Goal: Communication & Community: Answer question/provide support

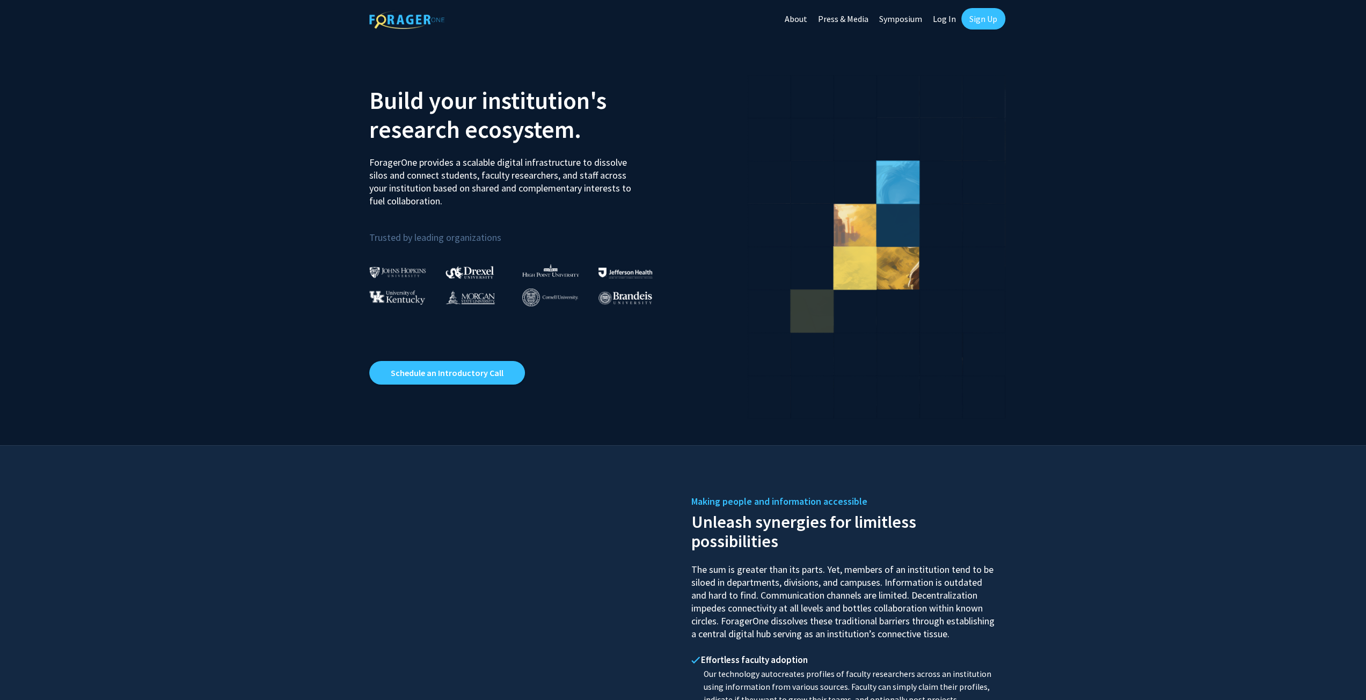
click at [947, 21] on link "Log In" at bounding box center [944, 19] width 34 height 38
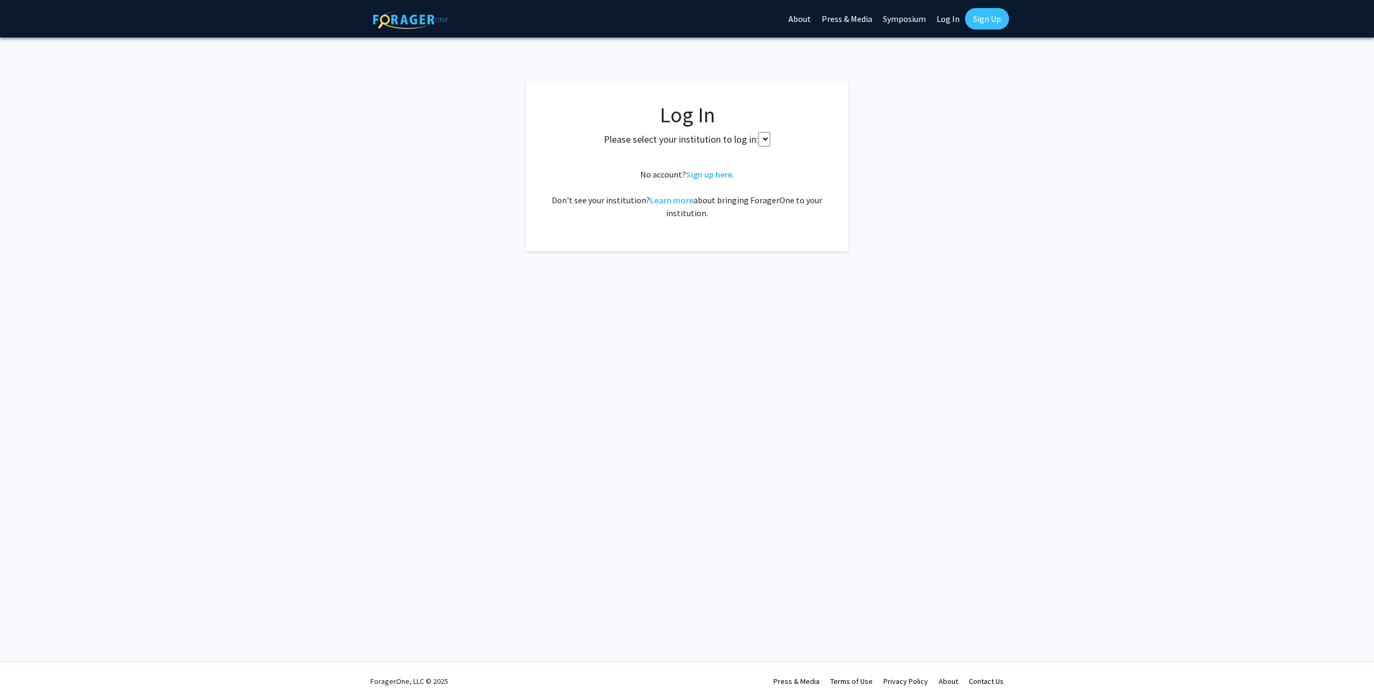
select select
click at [698, 158] on span "Select your institution" at bounding box center [689, 158] width 209 height 22
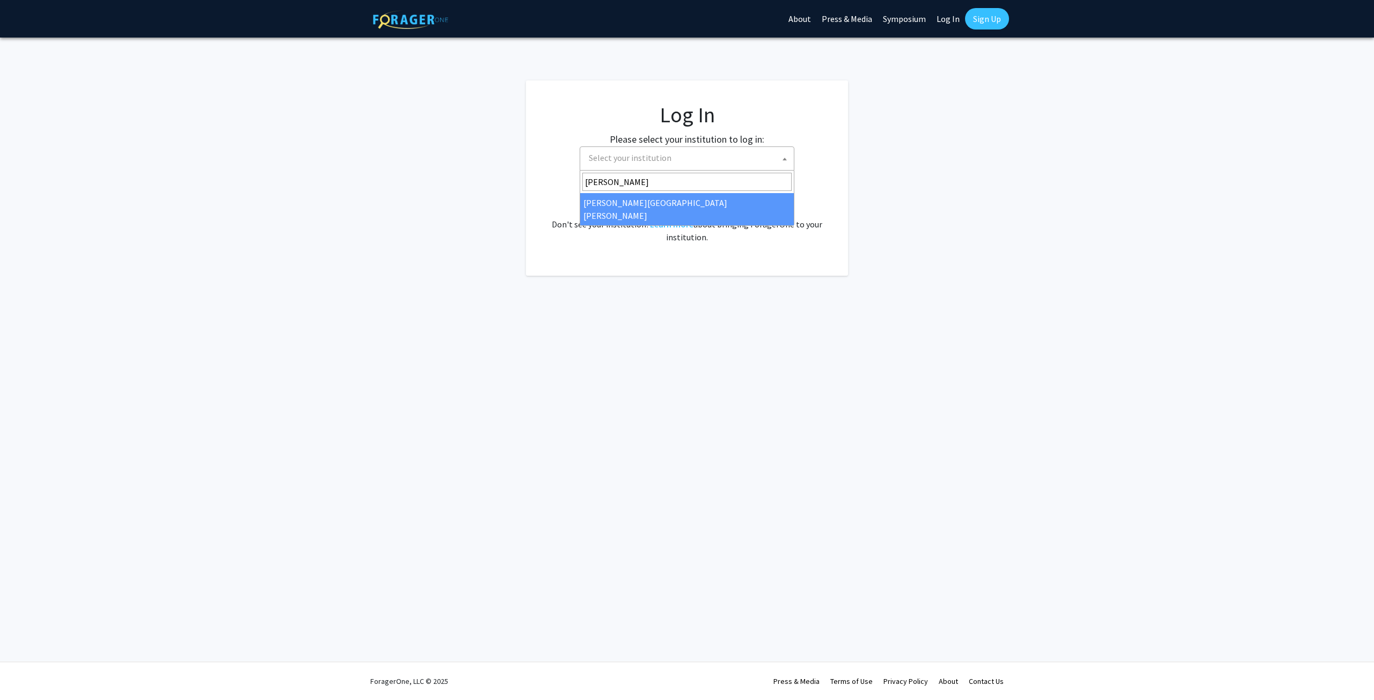
type input "[PERSON_NAME]"
select select "1"
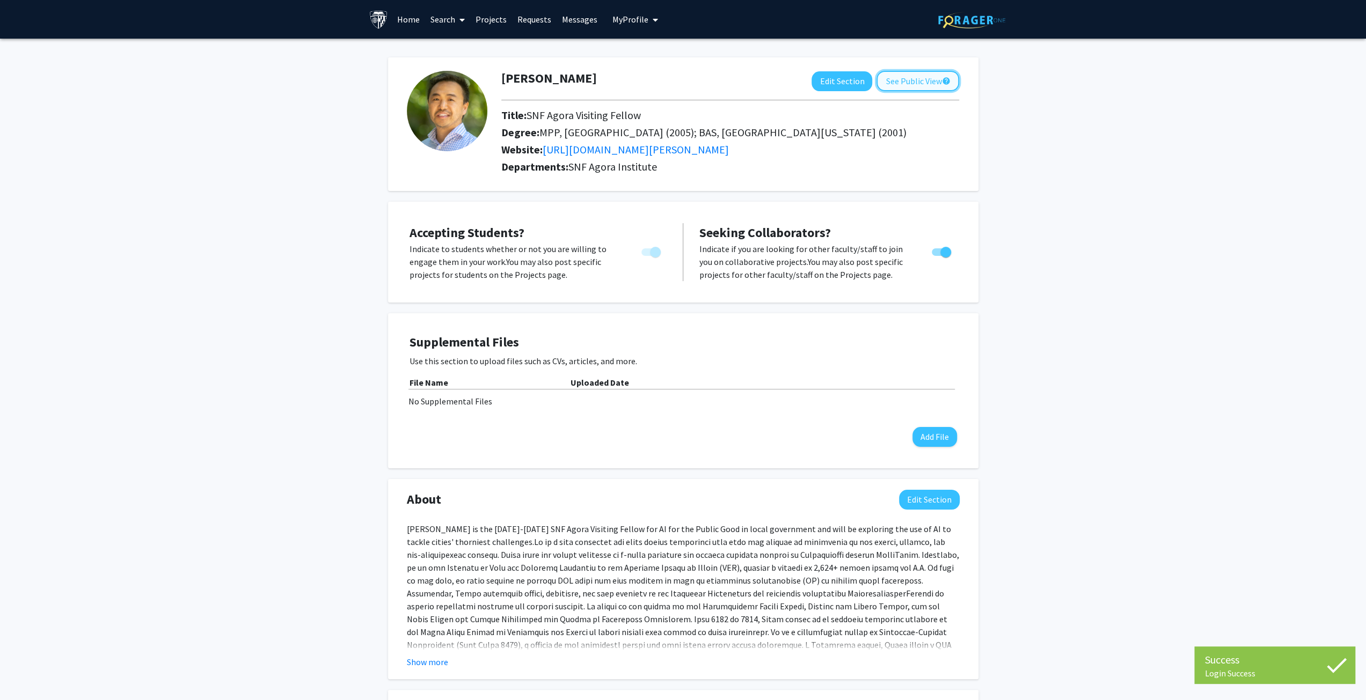
click at [917, 80] on button "See Public View help" at bounding box center [917, 81] width 83 height 20
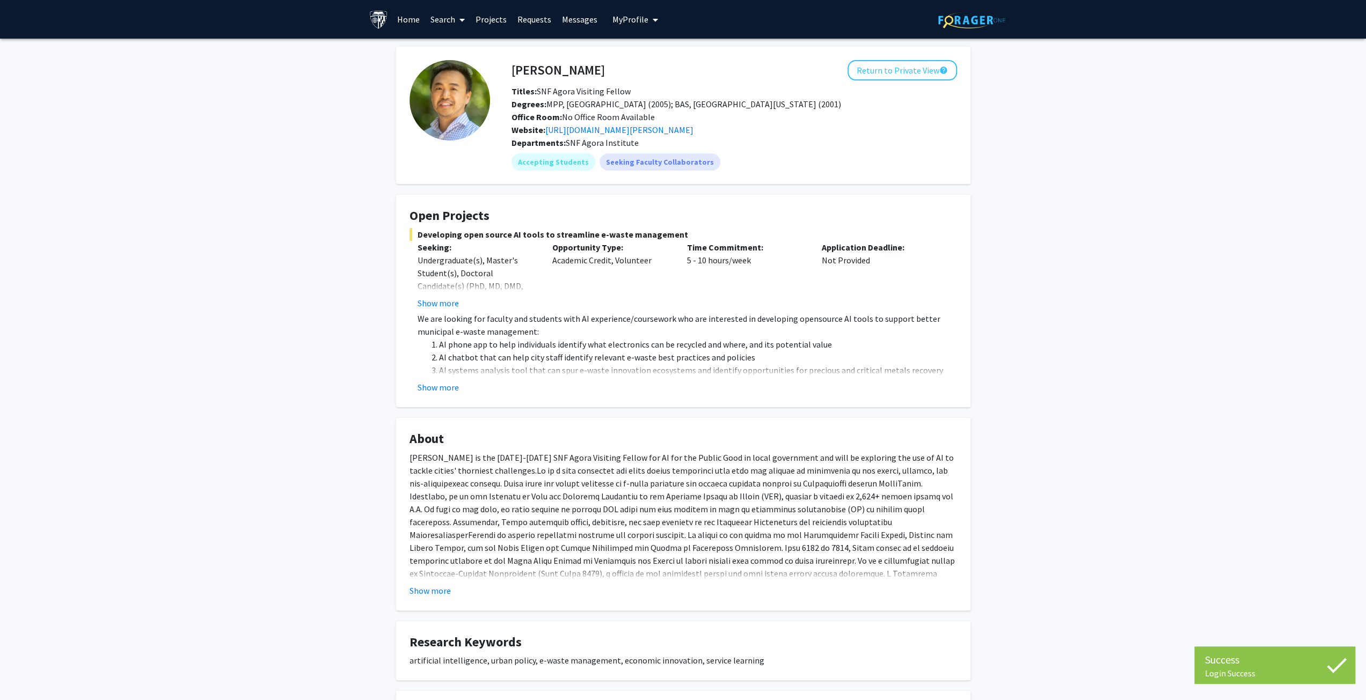
click at [574, 21] on link "Messages" at bounding box center [580, 20] width 46 height 38
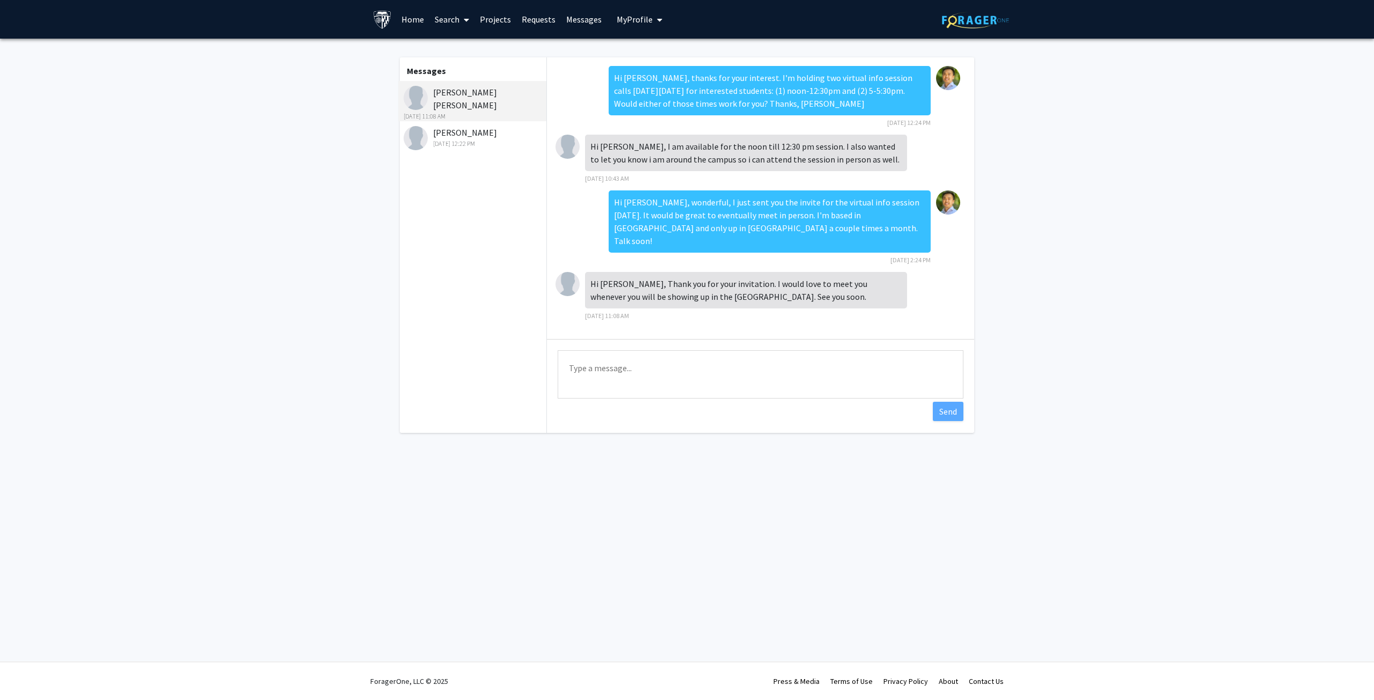
click at [465, 129] on div "Sloane Heredia Sep 20, 2025 12:22 PM" at bounding box center [474, 137] width 140 height 23
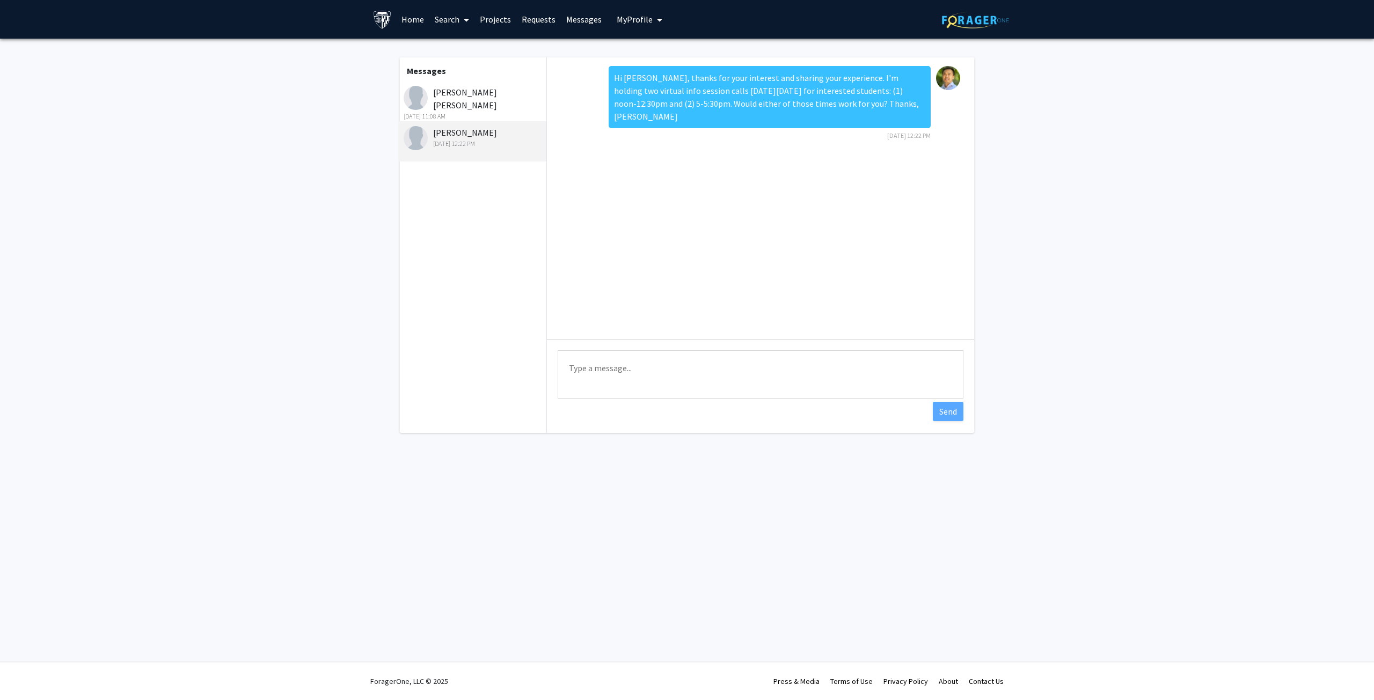
click at [450, 141] on div "Sep 20, 2025 12:22 PM" at bounding box center [474, 144] width 140 height 10
click at [530, 19] on link "Requests" at bounding box center [538, 20] width 45 height 38
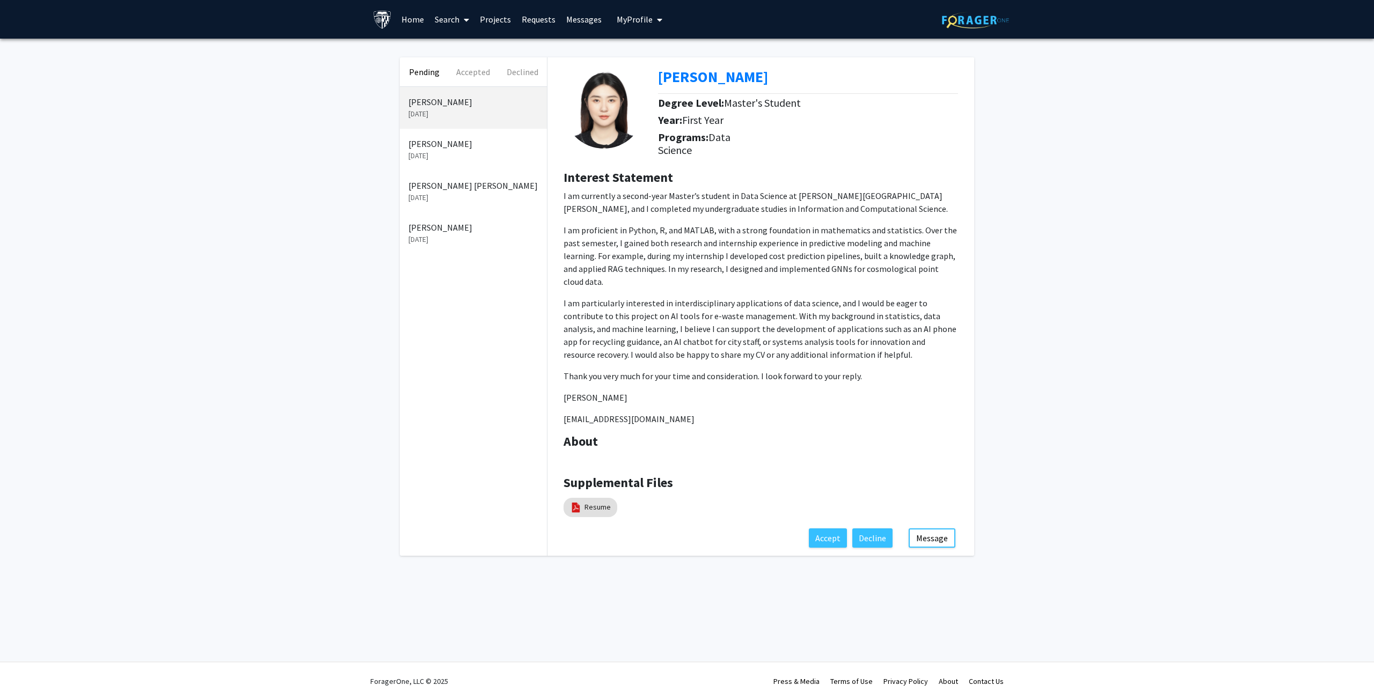
click at [457, 242] on p "Sep 16, 2025" at bounding box center [473, 239] width 130 height 11
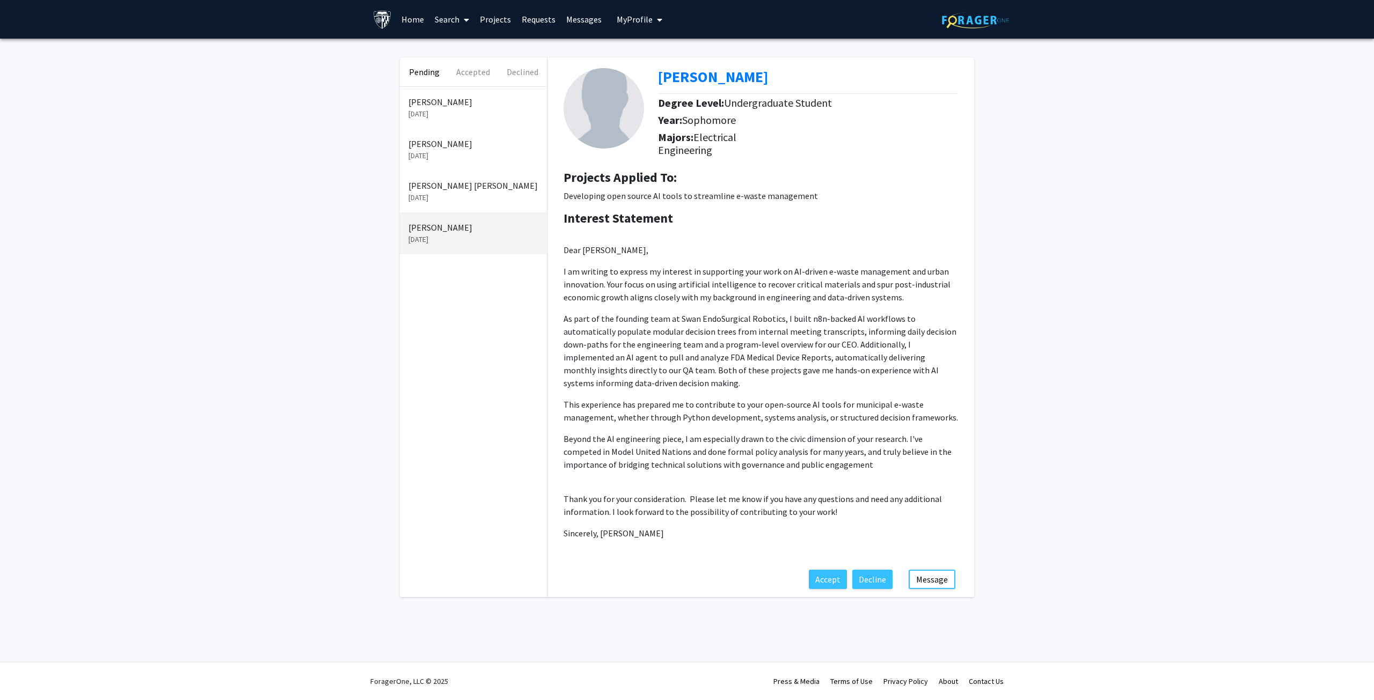
click at [456, 195] on p "Sep 18, 2025" at bounding box center [473, 197] width 130 height 11
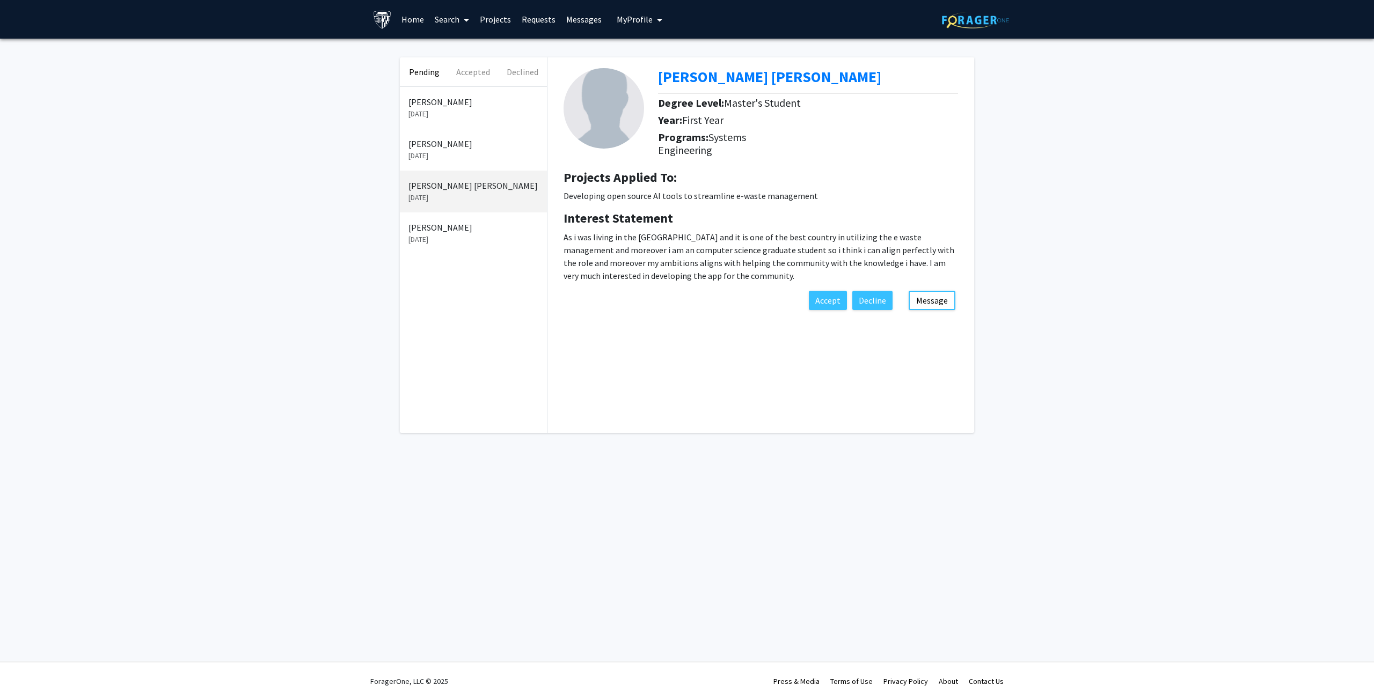
click at [460, 149] on p "Muhammad Umar Zafar" at bounding box center [473, 143] width 130 height 13
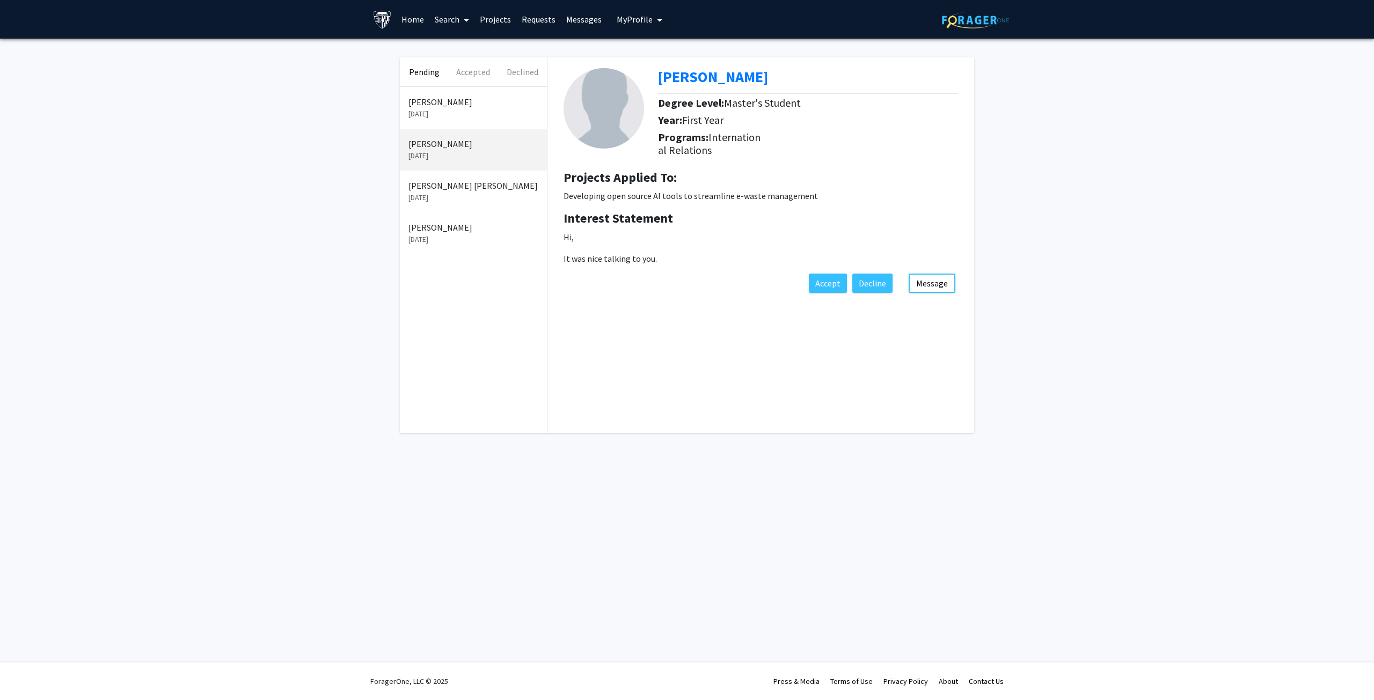
click at [451, 236] on p "Sep 16, 2025" at bounding box center [473, 239] width 130 height 11
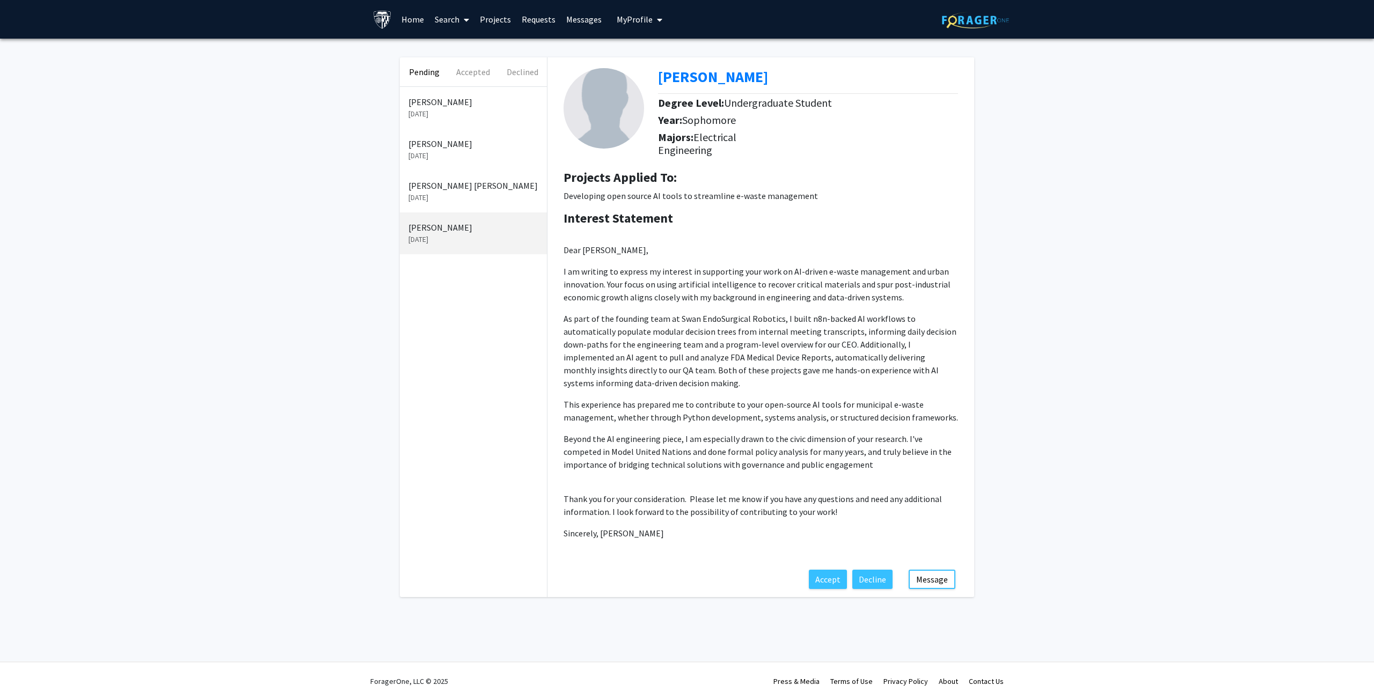
click at [428, 101] on p "Sijia Qian" at bounding box center [473, 102] width 130 height 13
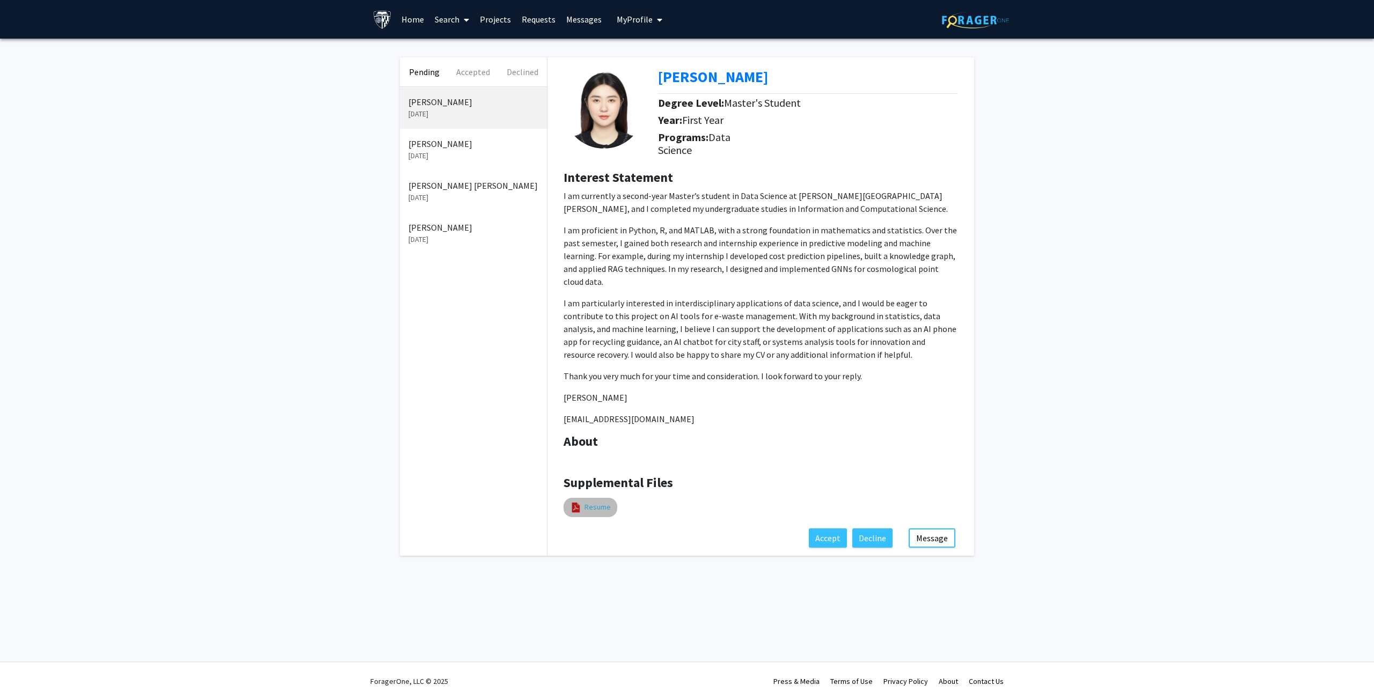
click at [588, 502] on link "Resume" at bounding box center [598, 507] width 26 height 11
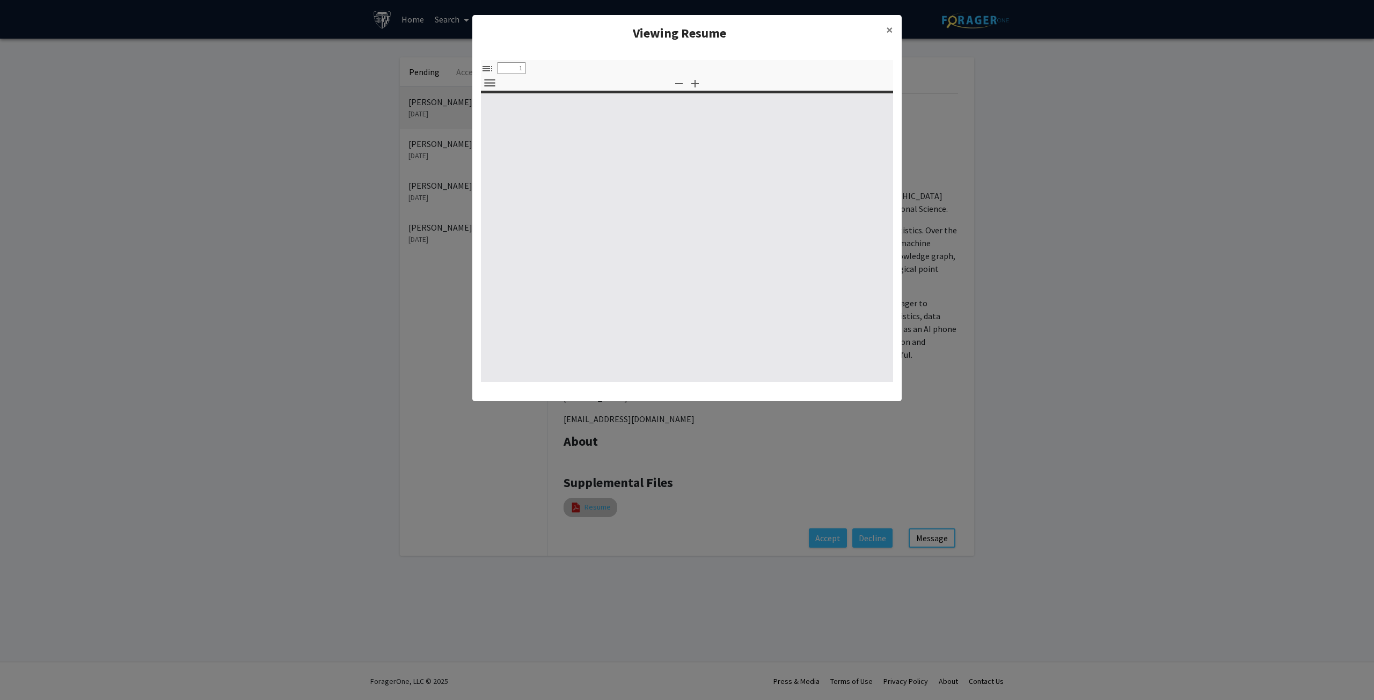
select select "custom"
type input "0"
select select "custom"
type input "1"
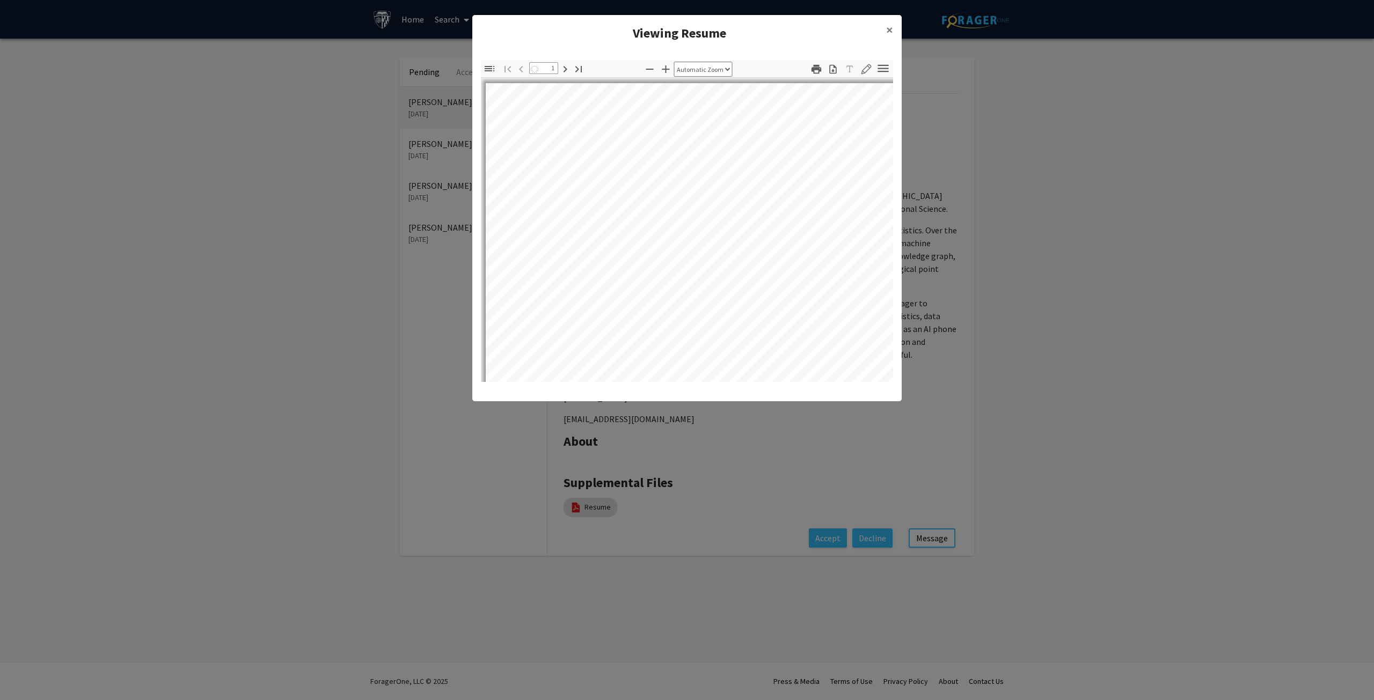
select select "auto"
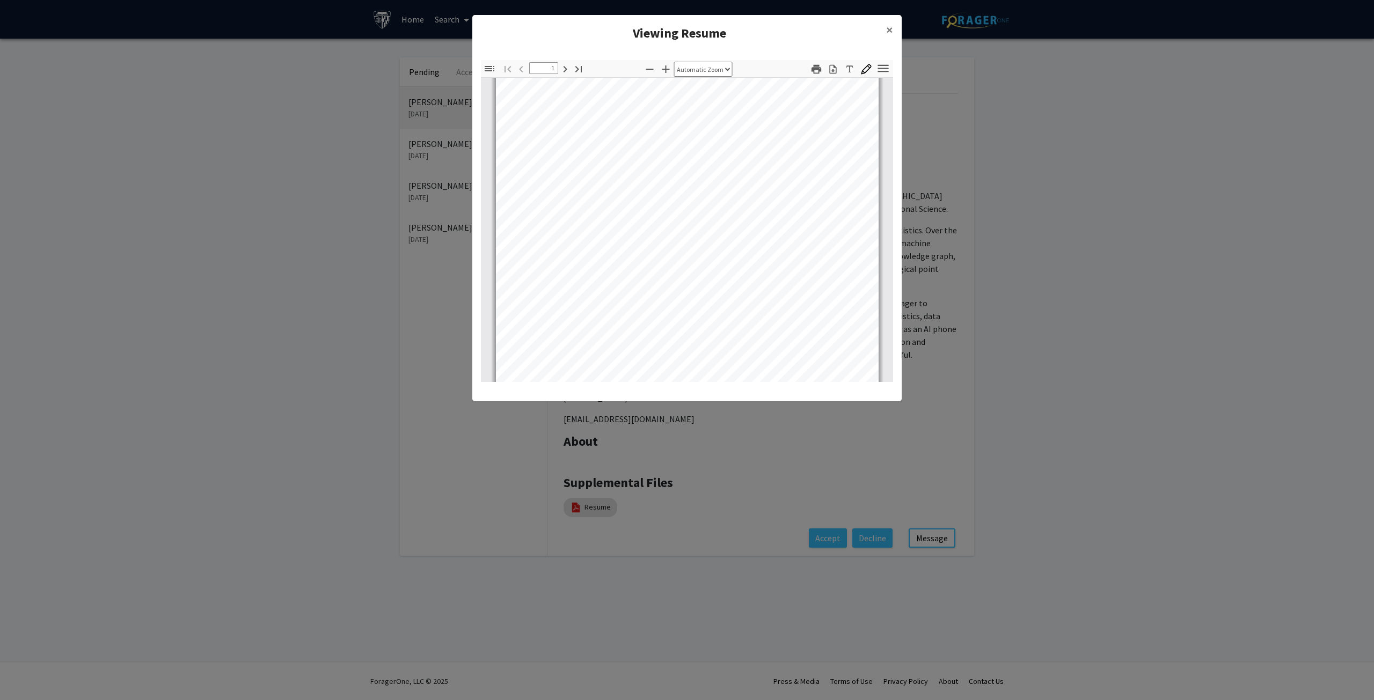
scroll to position [54, 0]
type input "2"
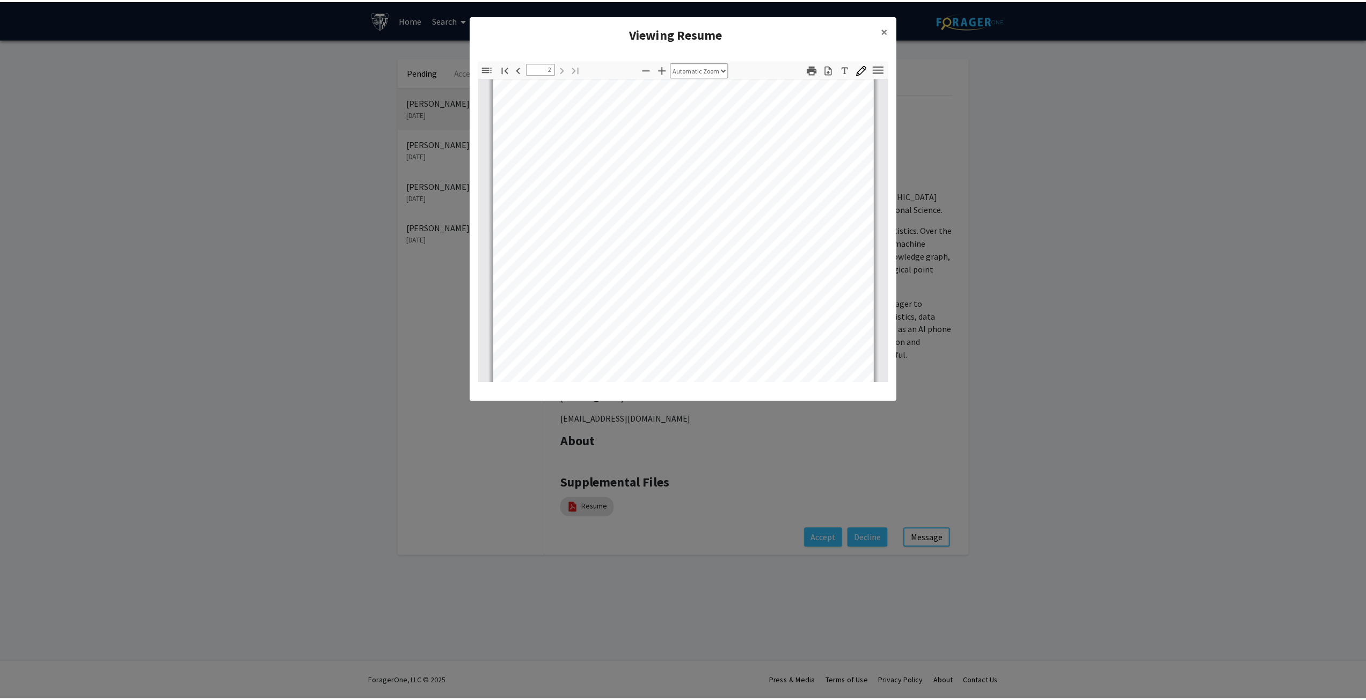
scroll to position [701, 0]
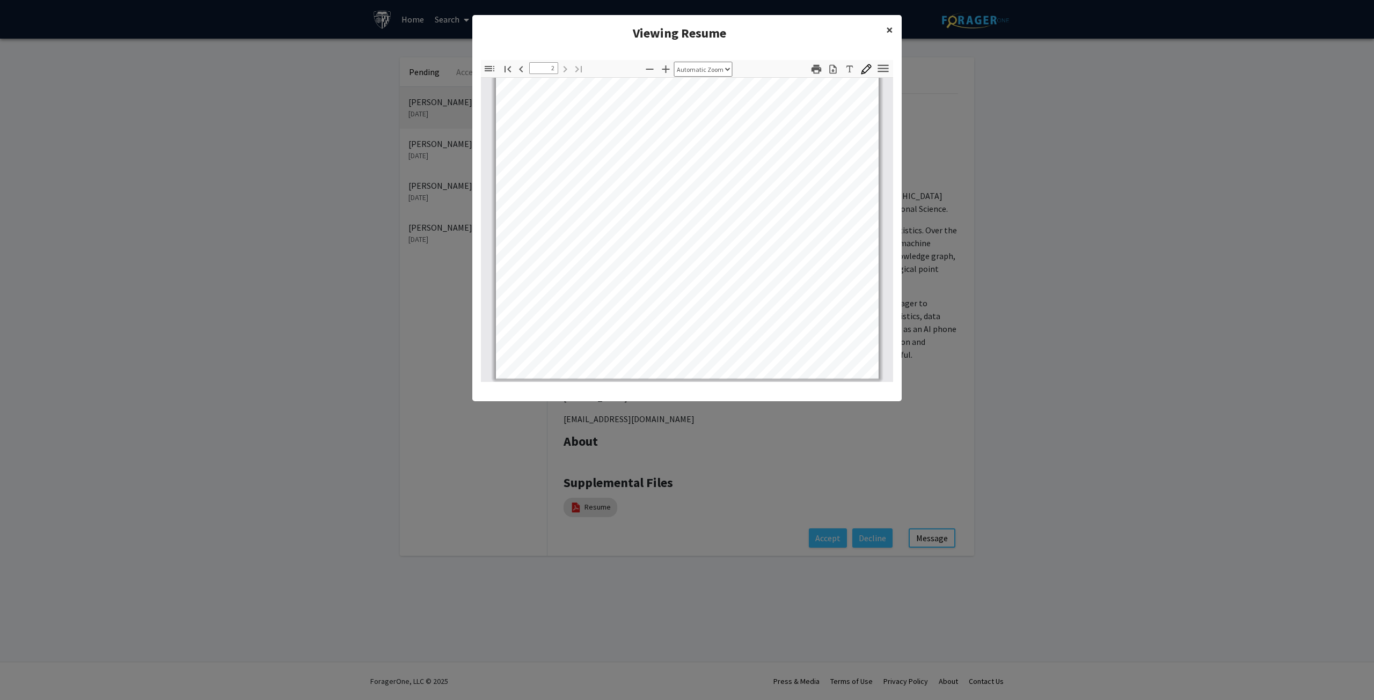
click at [888, 28] on span "×" at bounding box center [889, 29] width 7 height 17
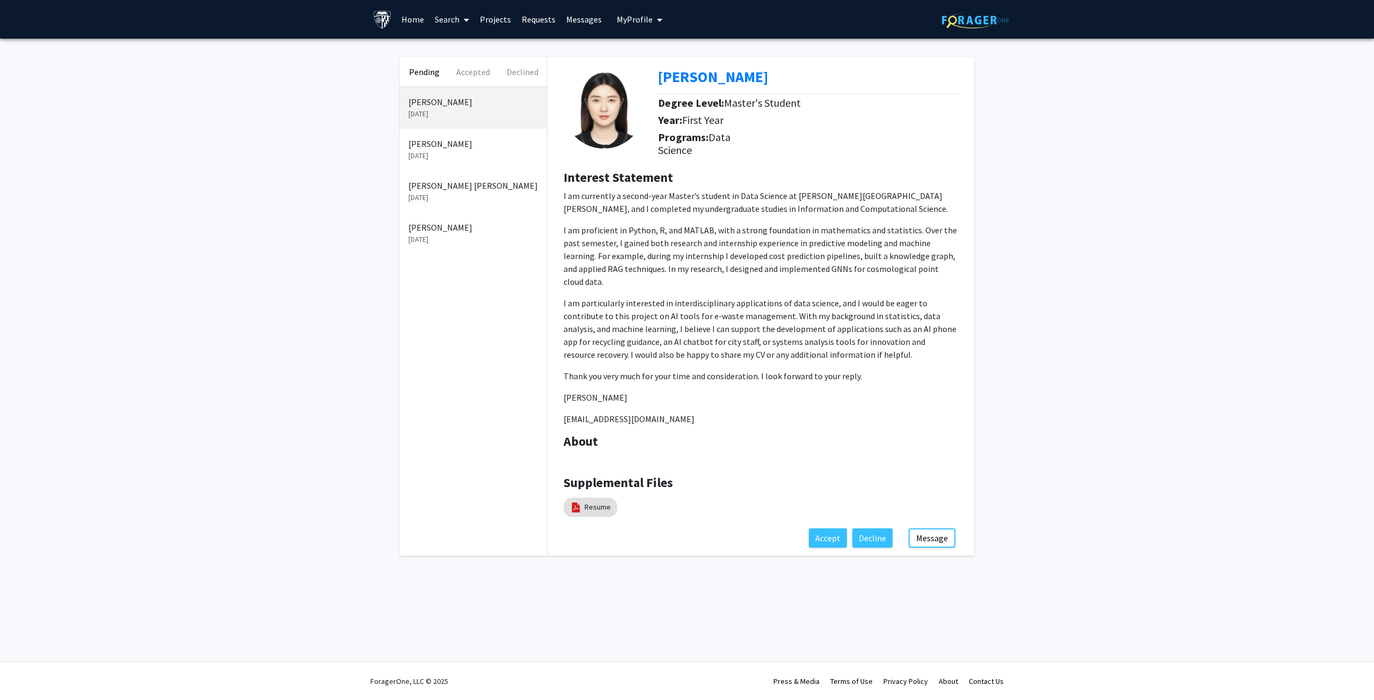
click at [452, 188] on p "Ahmed Mahfooz Ali Khan" at bounding box center [473, 185] width 130 height 13
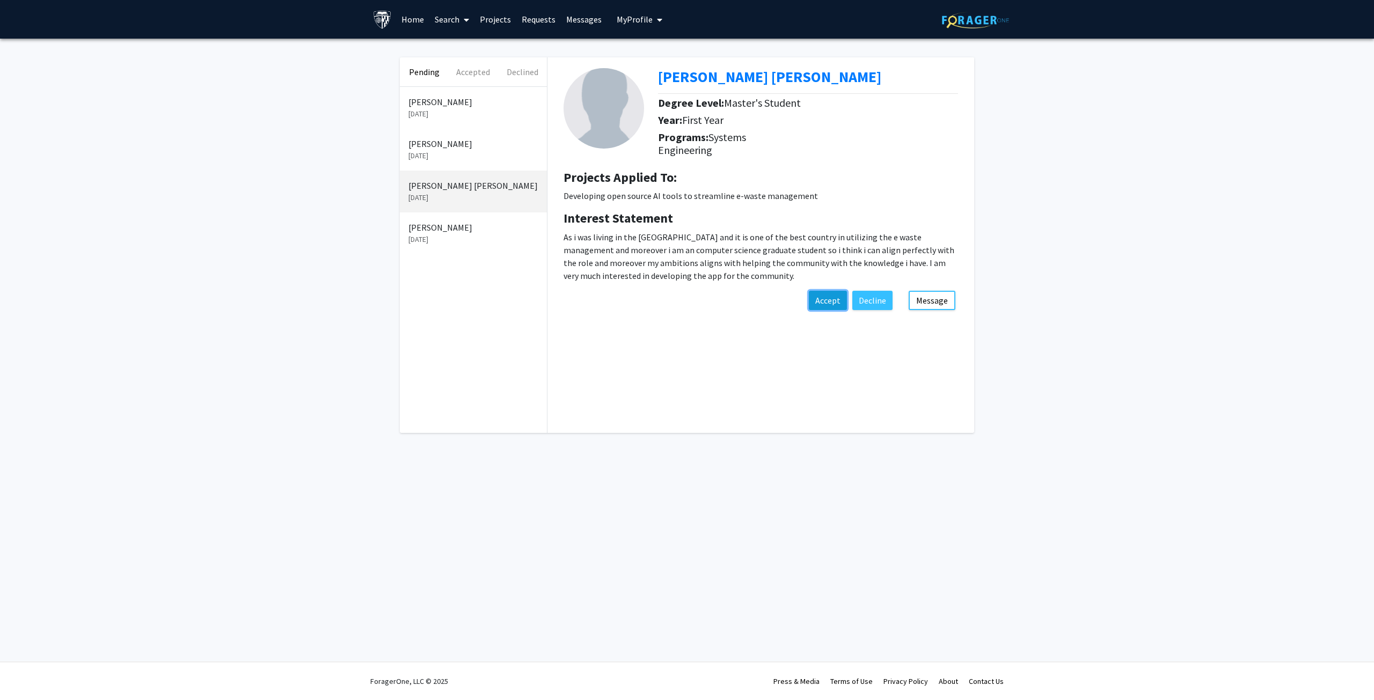
click at [830, 301] on button "Accept" at bounding box center [828, 300] width 38 height 19
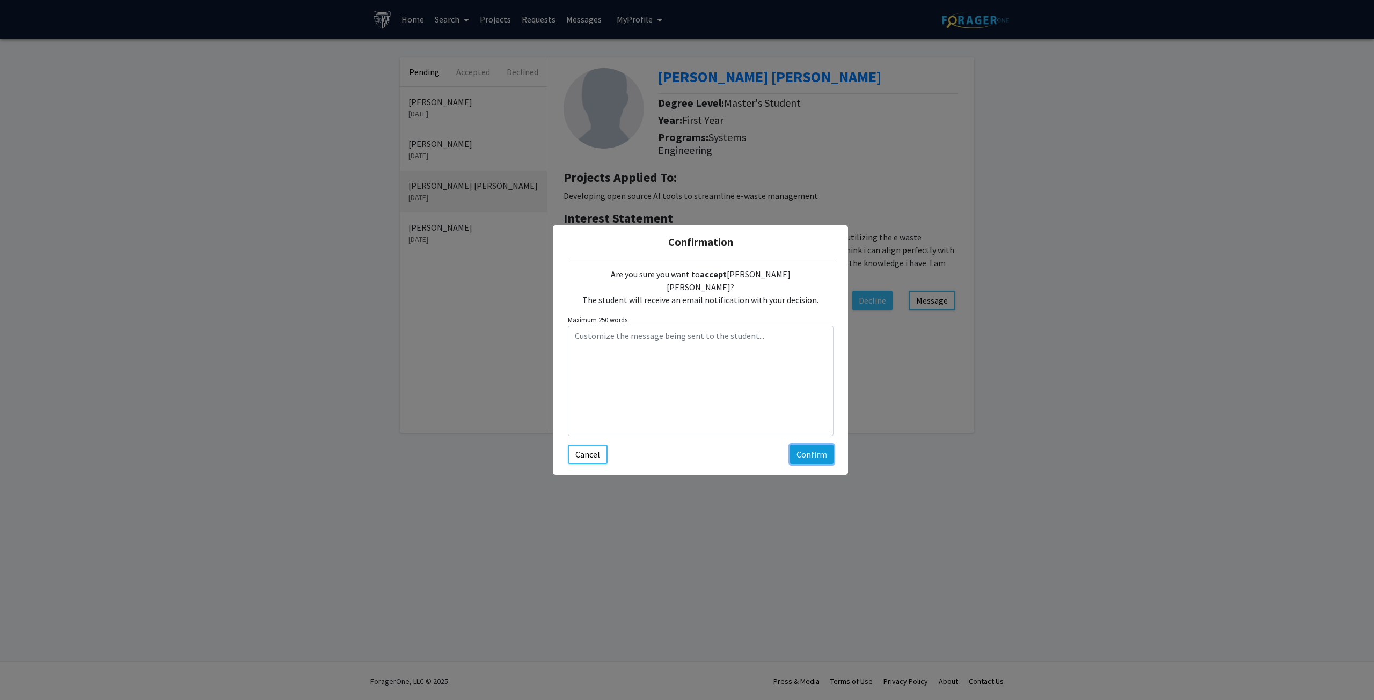
click at [807, 447] on button "Confirm" at bounding box center [811, 454] width 43 height 19
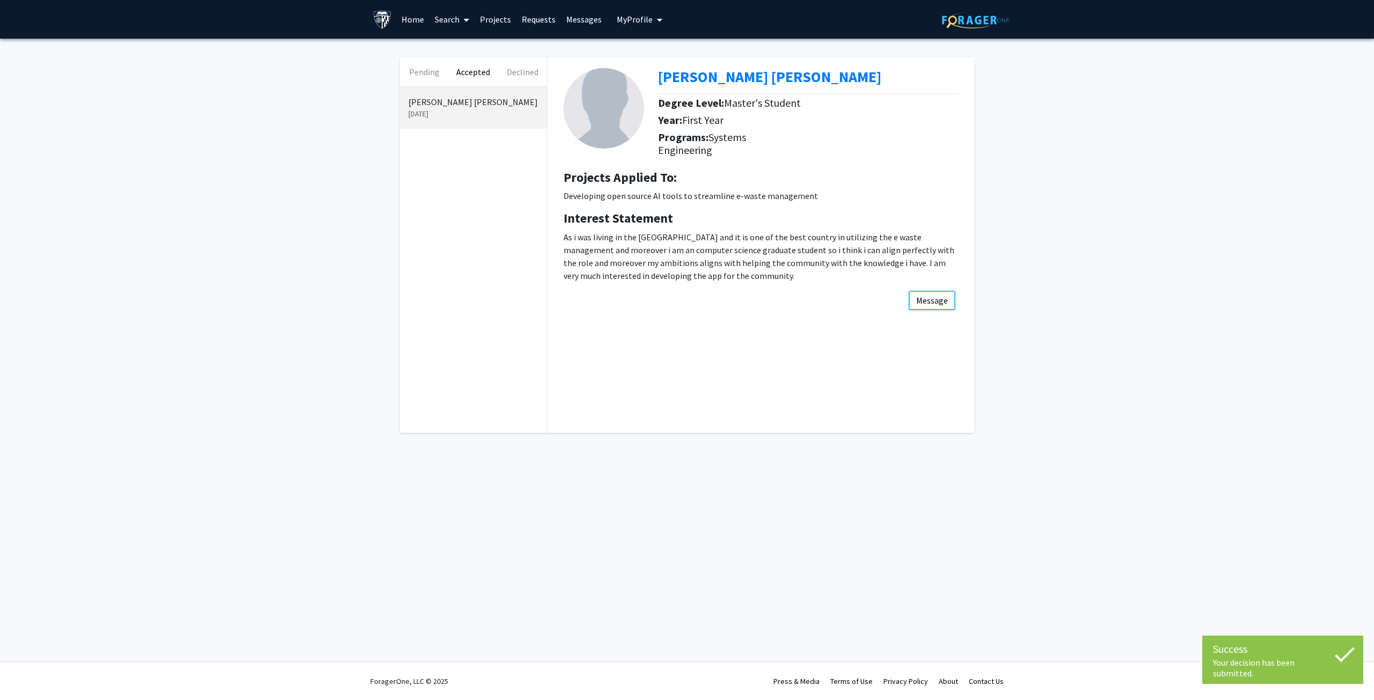
click at [467, 109] on p "Sep 18, 2025" at bounding box center [473, 113] width 130 height 11
click at [425, 72] on button "Pending" at bounding box center [424, 71] width 49 height 29
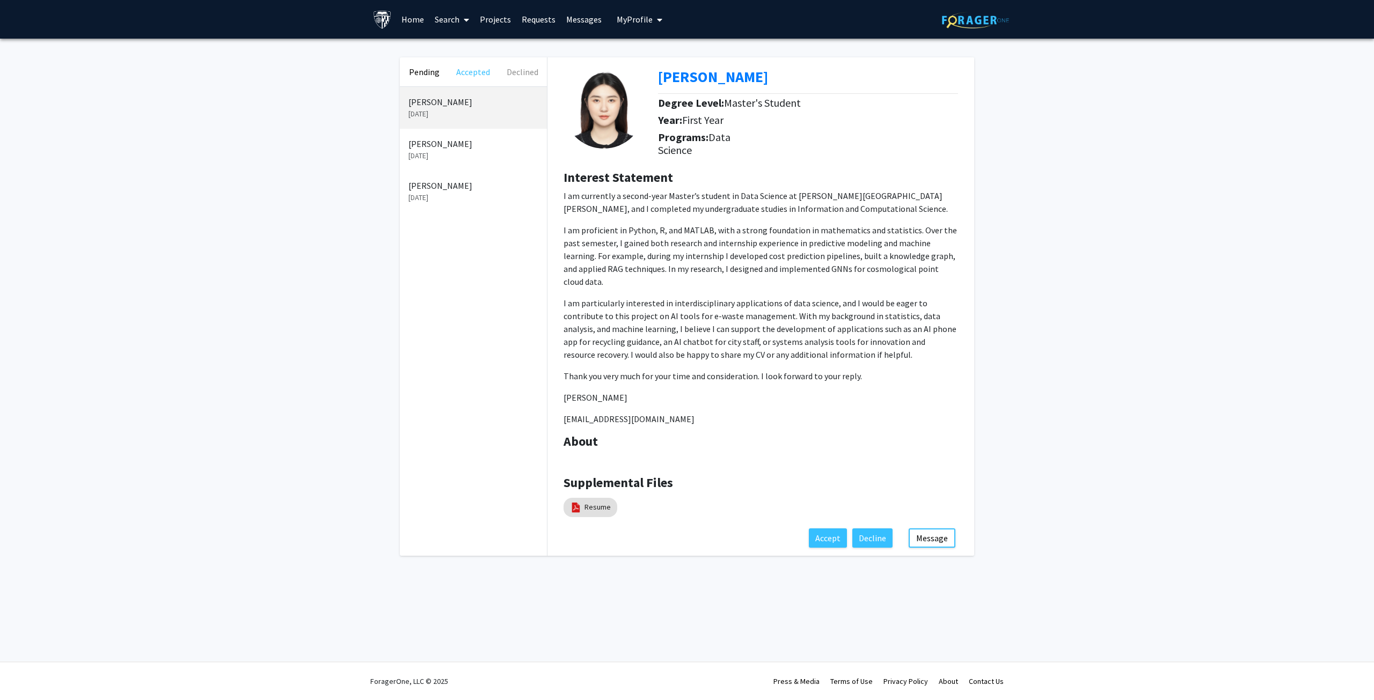
click at [470, 66] on button "Accepted" at bounding box center [473, 71] width 49 height 29
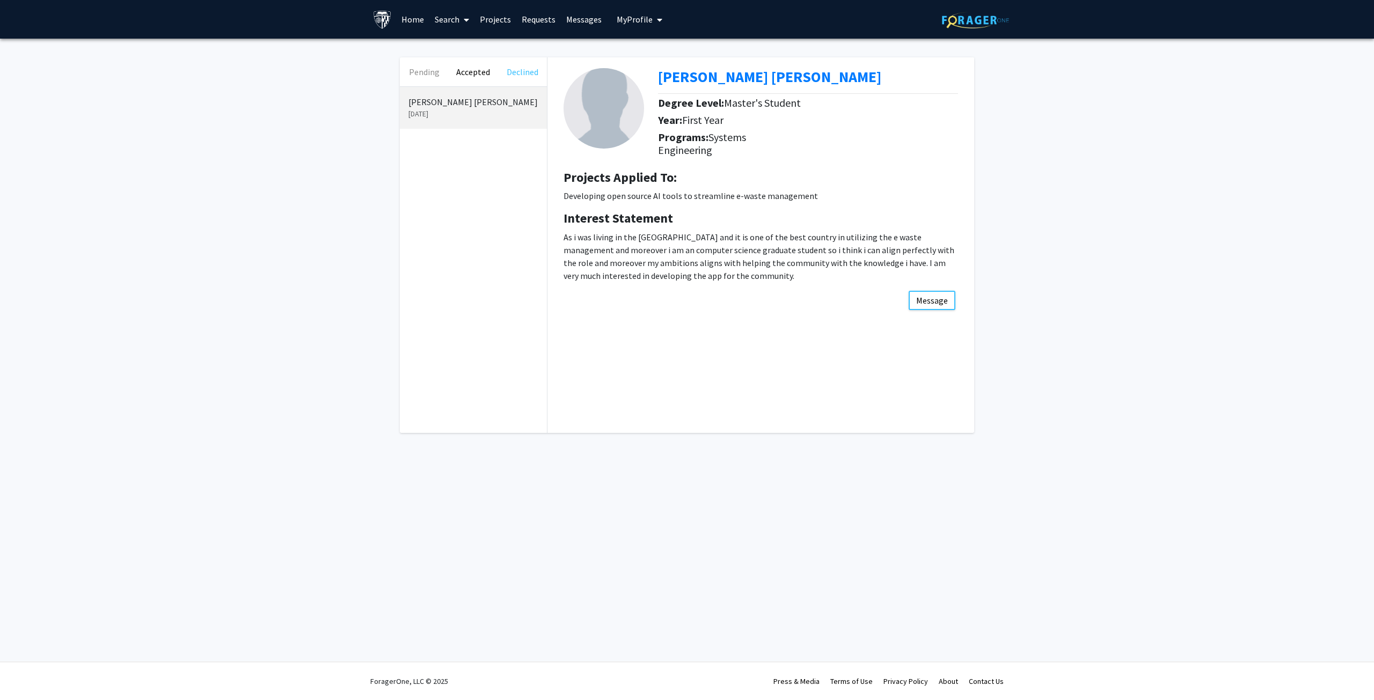
click at [524, 66] on button "Declined" at bounding box center [522, 71] width 49 height 29
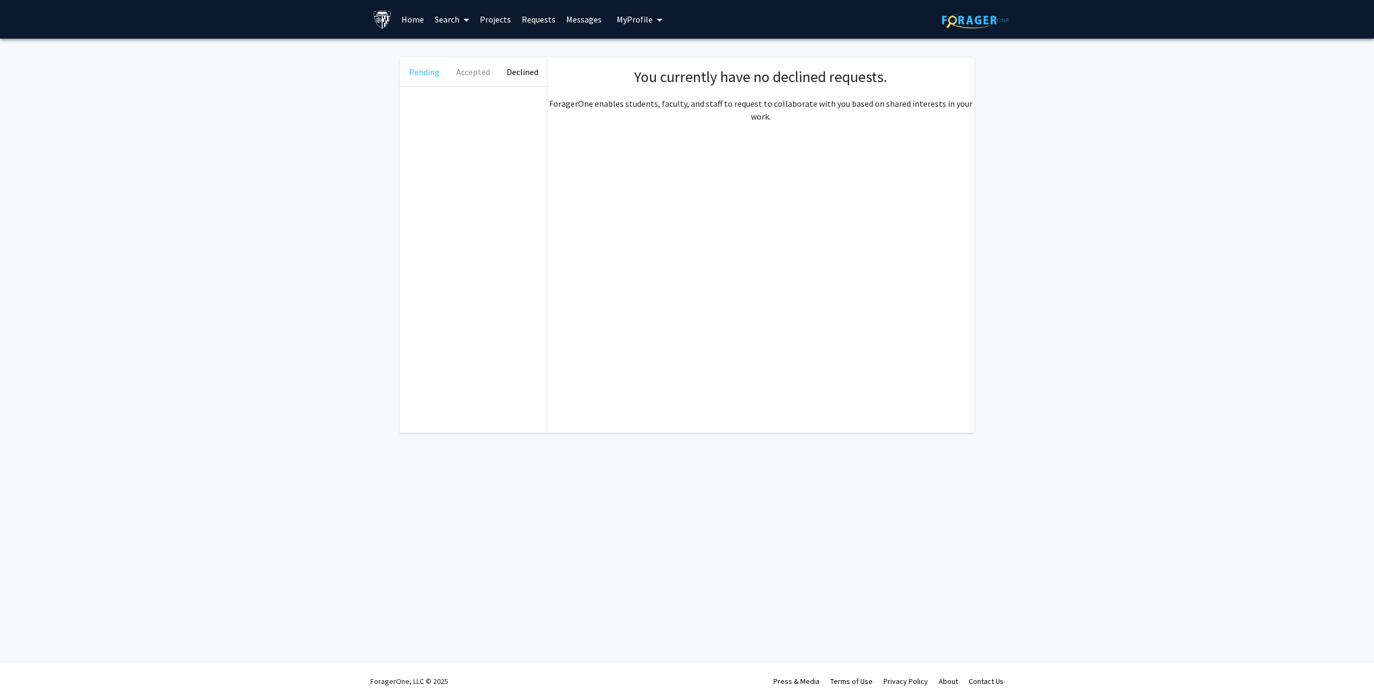
click at [417, 68] on button "Pending" at bounding box center [424, 71] width 49 height 29
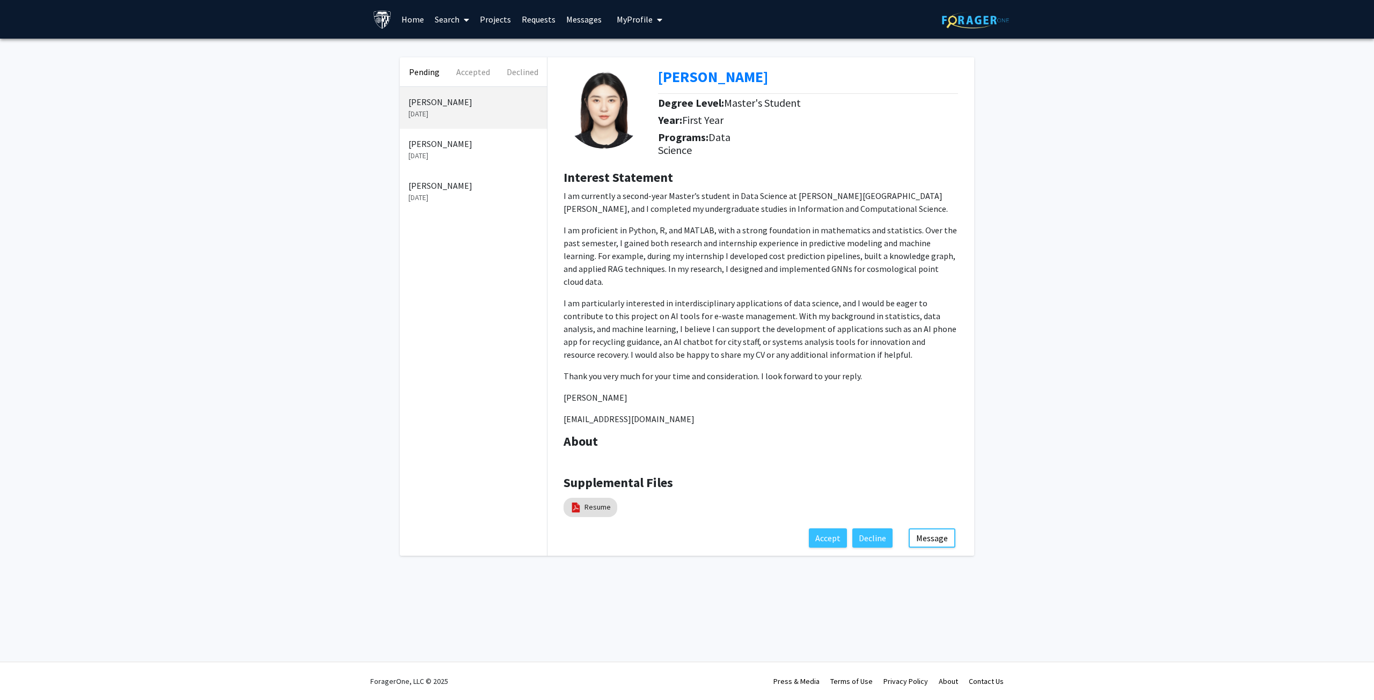
click at [429, 207] on div "Sloane Heredia Sep 16, 2025" at bounding box center [473, 192] width 147 height 42
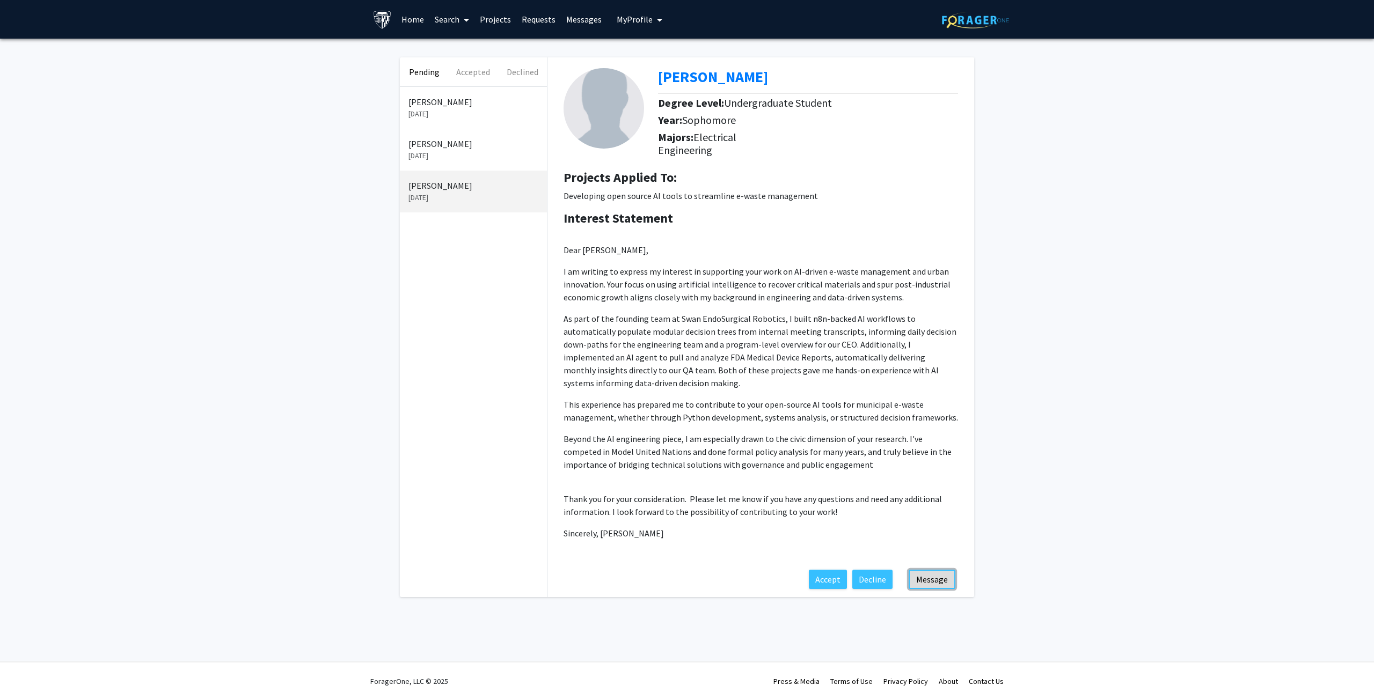
click at [941, 586] on button "Message" at bounding box center [932, 579] width 47 height 19
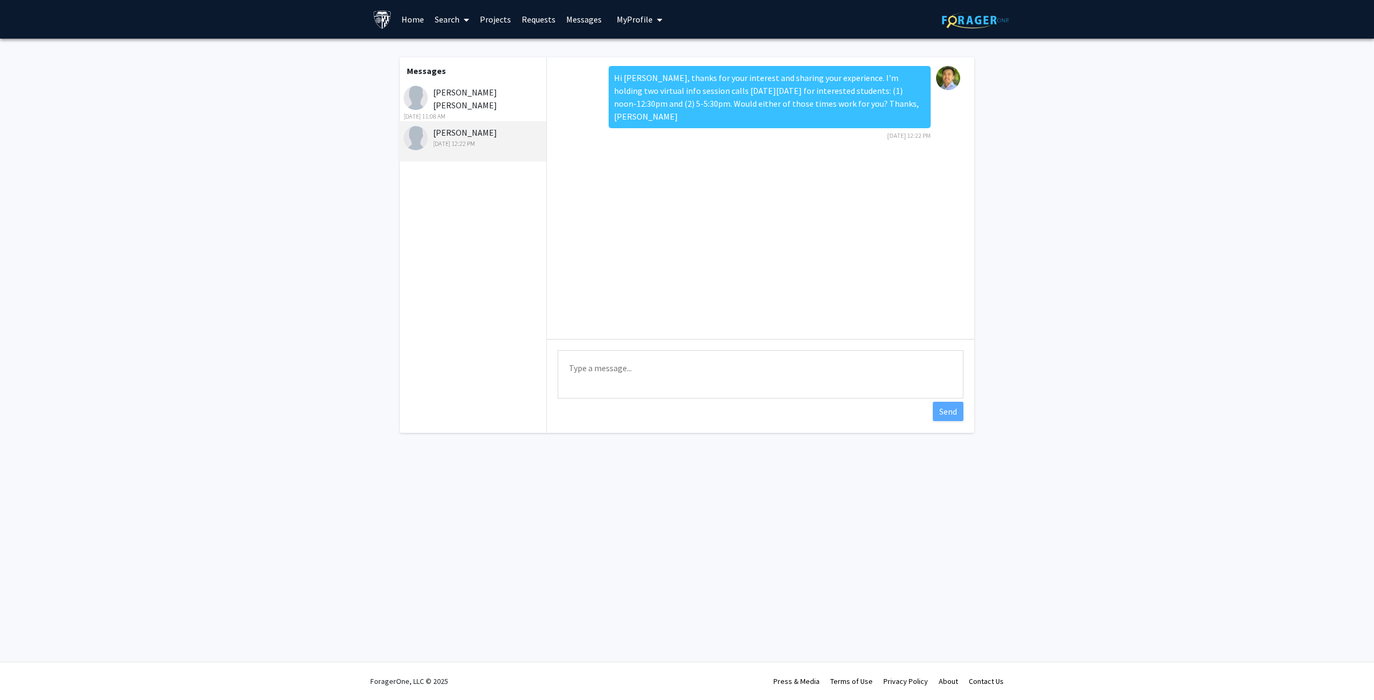
click at [761, 374] on textarea "Type a message" at bounding box center [761, 374] width 406 height 48
type textarea "Hi Sloane, are you still interested in this AI e-waste management project? If s…"
click at [962, 407] on button "Send" at bounding box center [948, 411] width 31 height 19
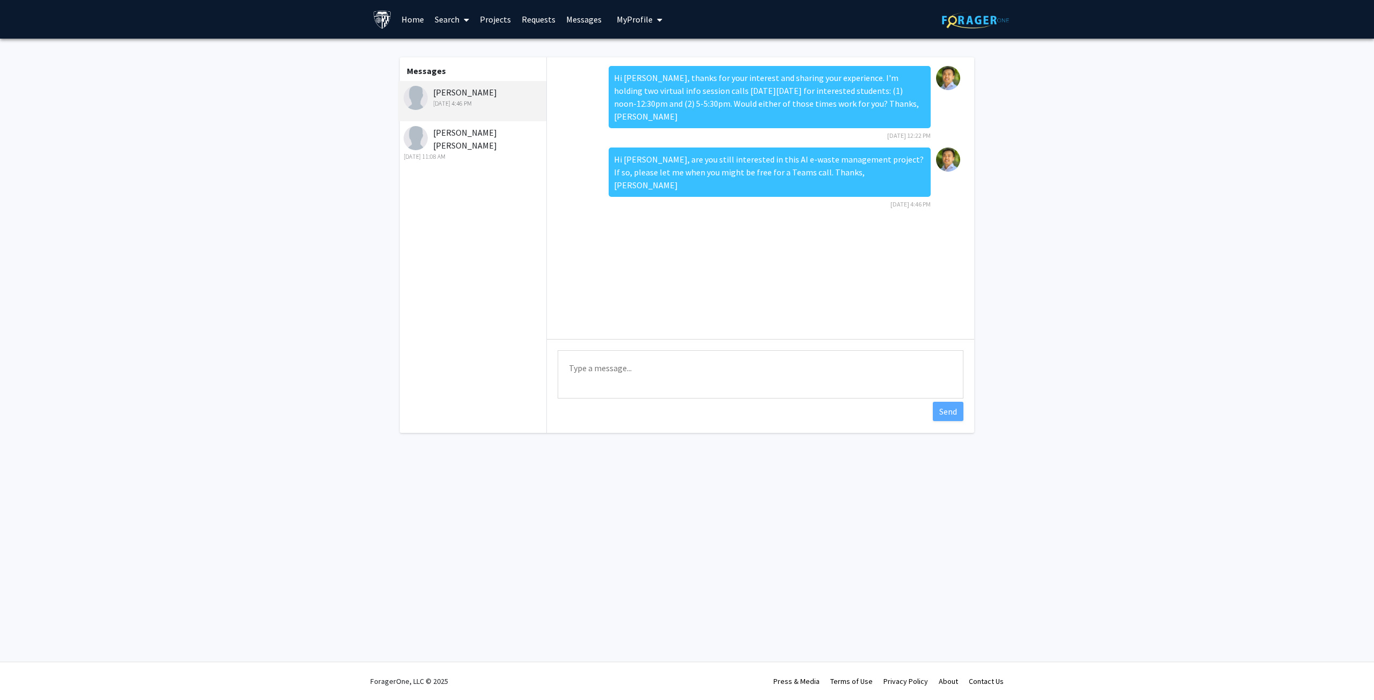
click at [319, 169] on fg-messaging "Messages Sloane Heredia Sep 25, 2025 4:46 PM Ahmed Mahfooz Ali Khan Sep 24, 202…" at bounding box center [687, 248] width 1374 height 419
click at [408, 18] on link "Home" at bounding box center [412, 20] width 33 height 38
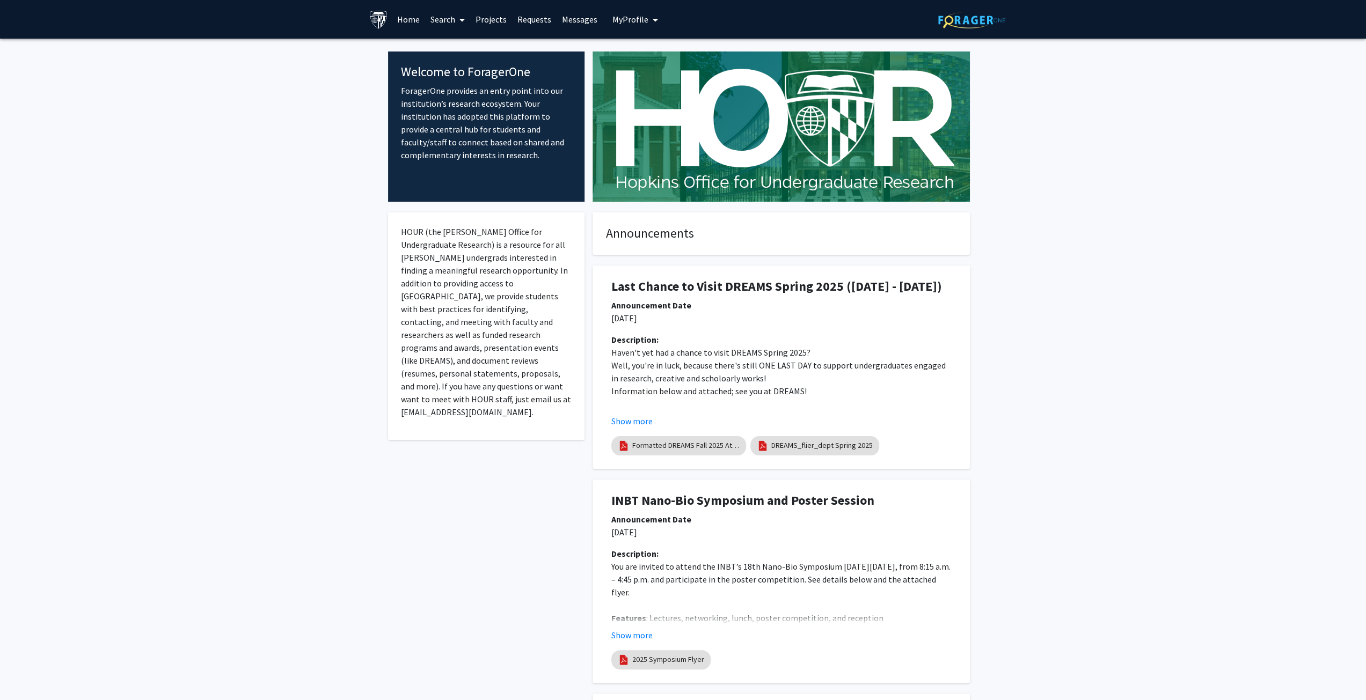
click at [530, 18] on link "Requests" at bounding box center [534, 20] width 45 height 38
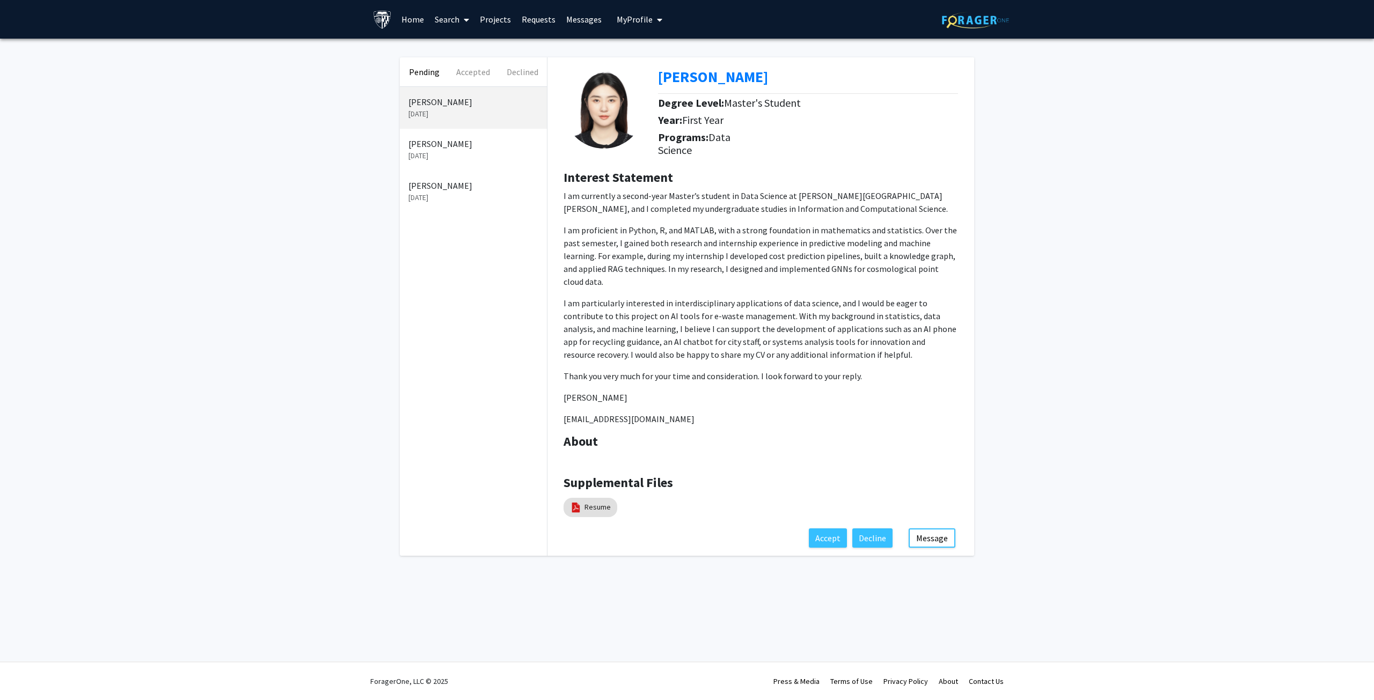
click at [471, 151] on p "Sep 24, 2025" at bounding box center [473, 155] width 130 height 11
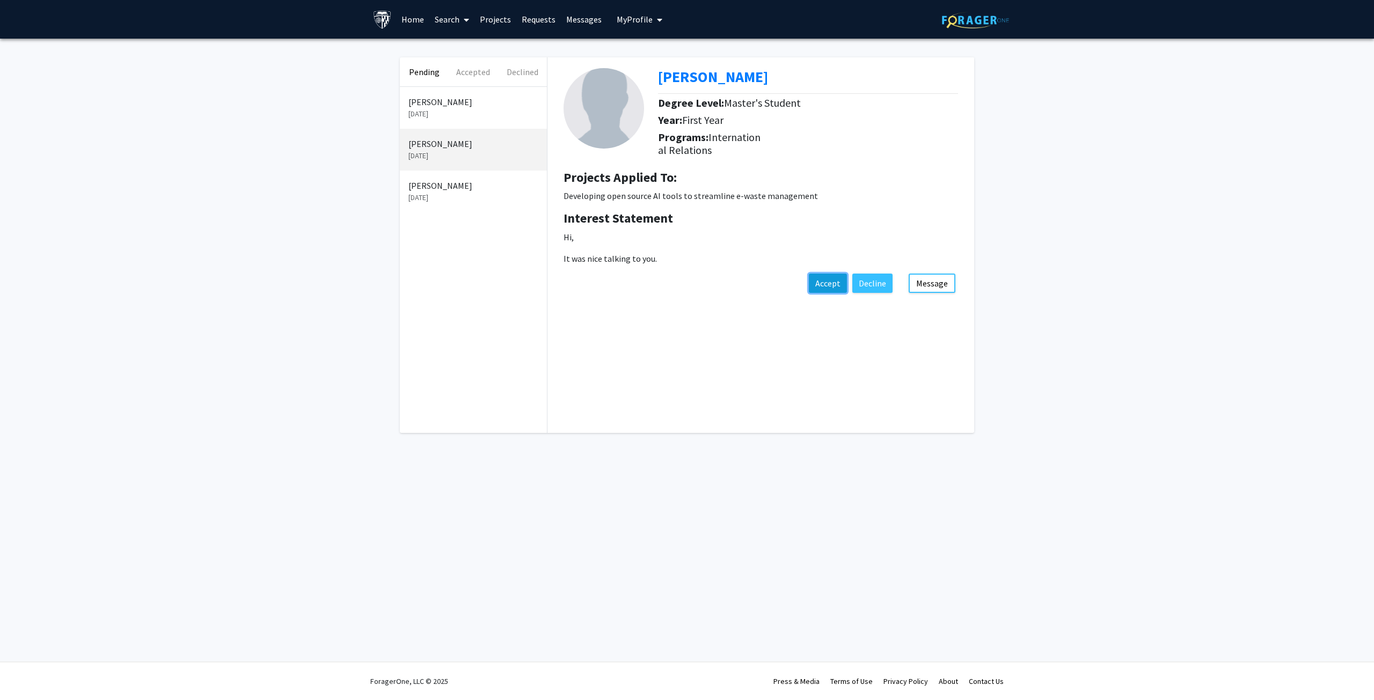
click at [830, 286] on button "Accept" at bounding box center [828, 283] width 38 height 19
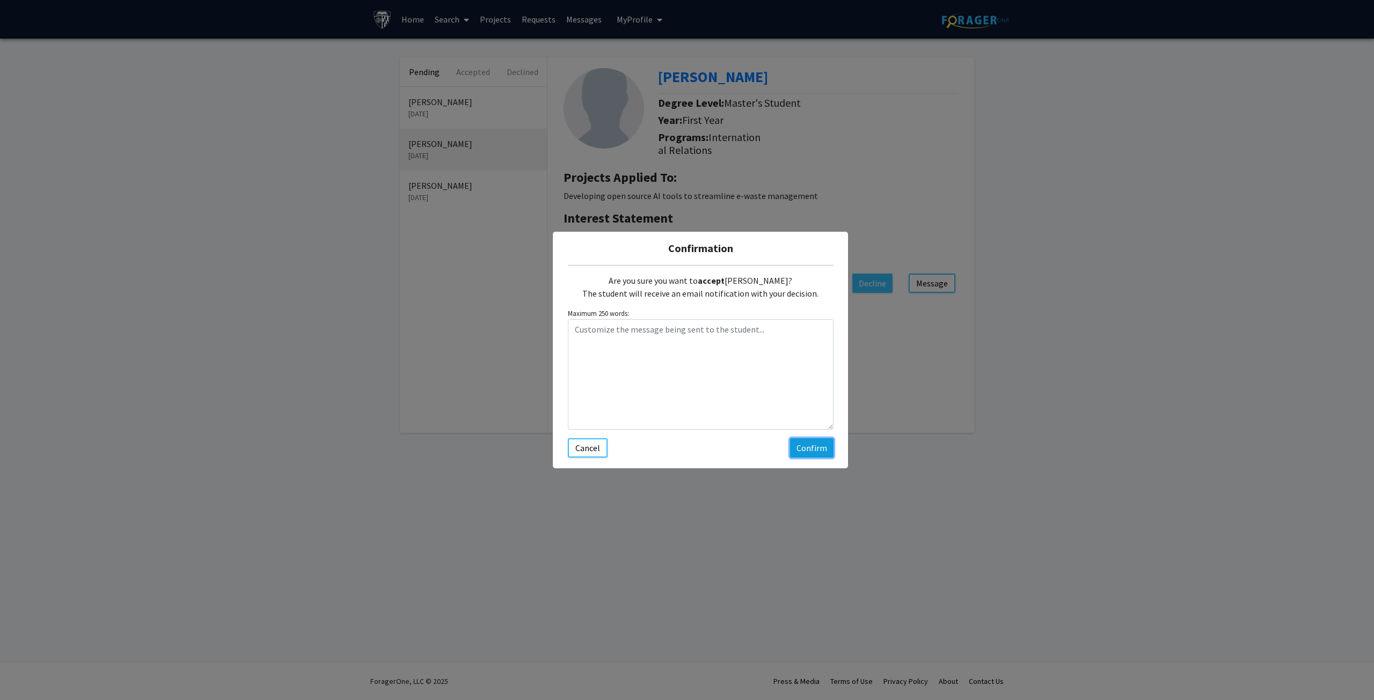
click at [805, 448] on button "Confirm" at bounding box center [811, 448] width 43 height 19
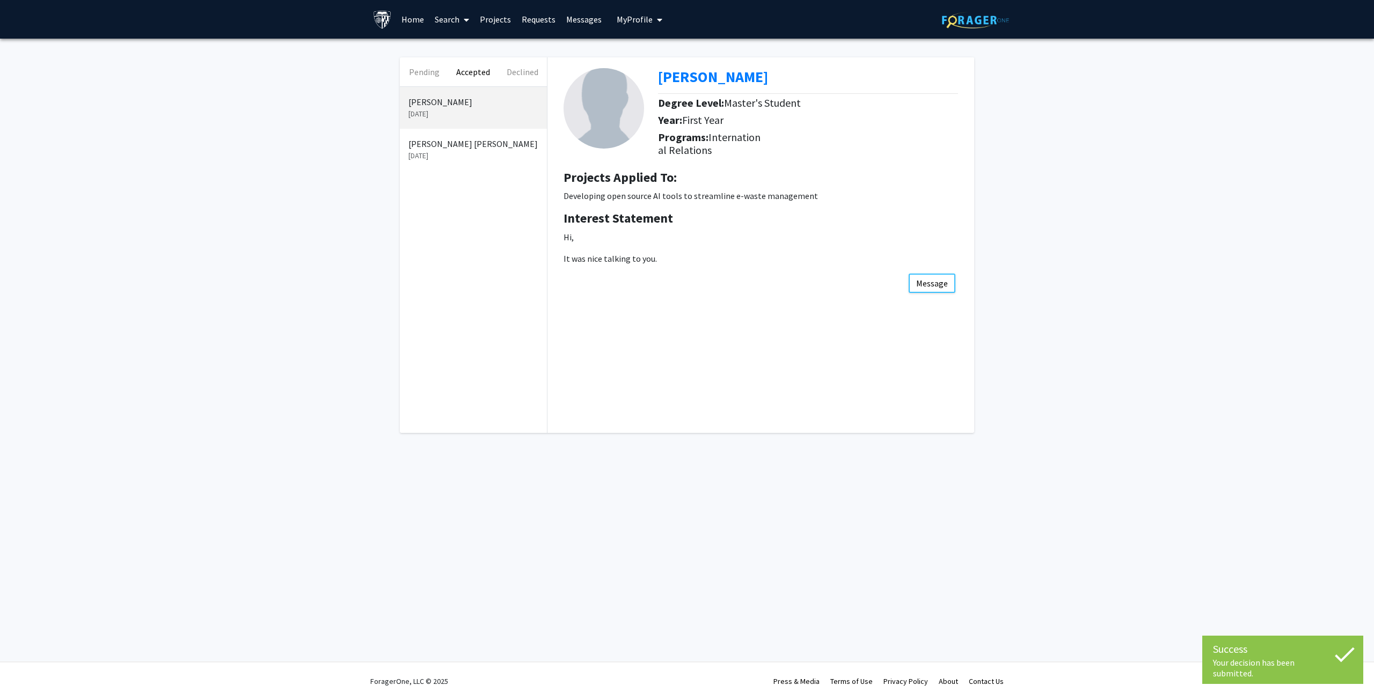
click at [411, 20] on link "Home" at bounding box center [412, 20] width 33 height 38
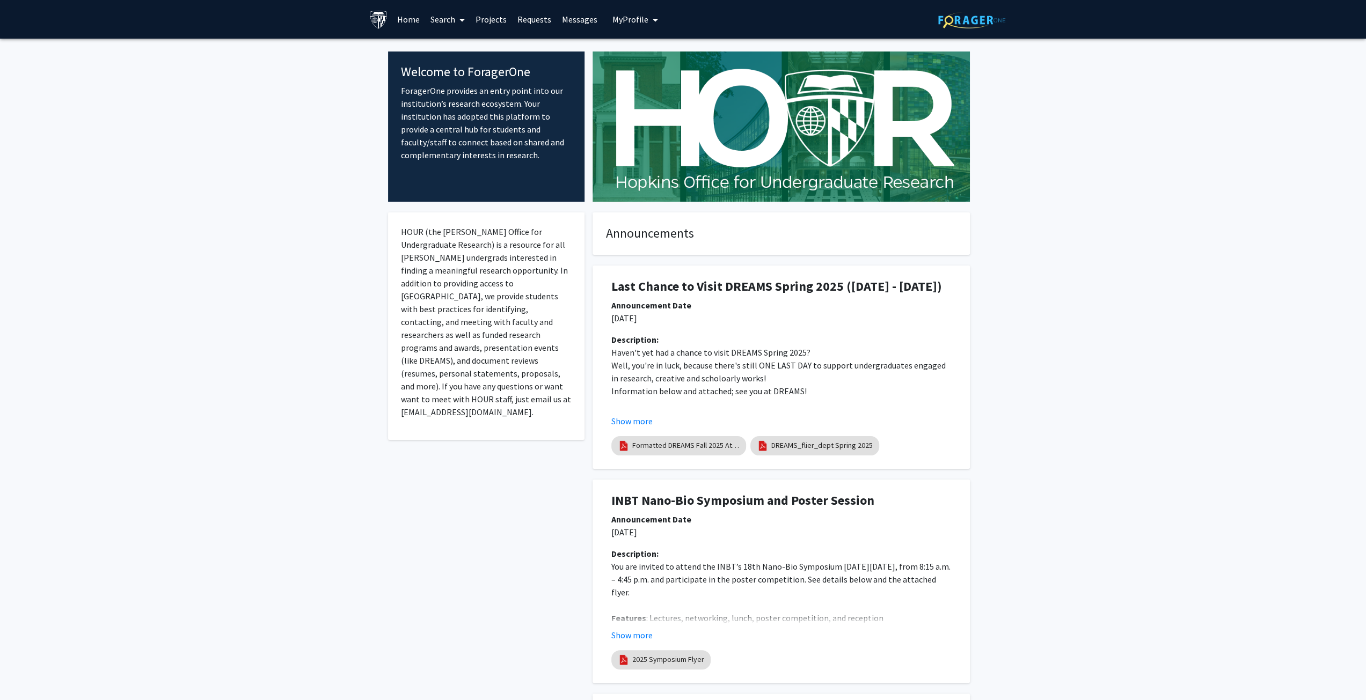
click at [632, 18] on span "My Profile" at bounding box center [630, 19] width 36 height 11
click at [655, 54] on span "David Park" at bounding box center [679, 50] width 65 height 12
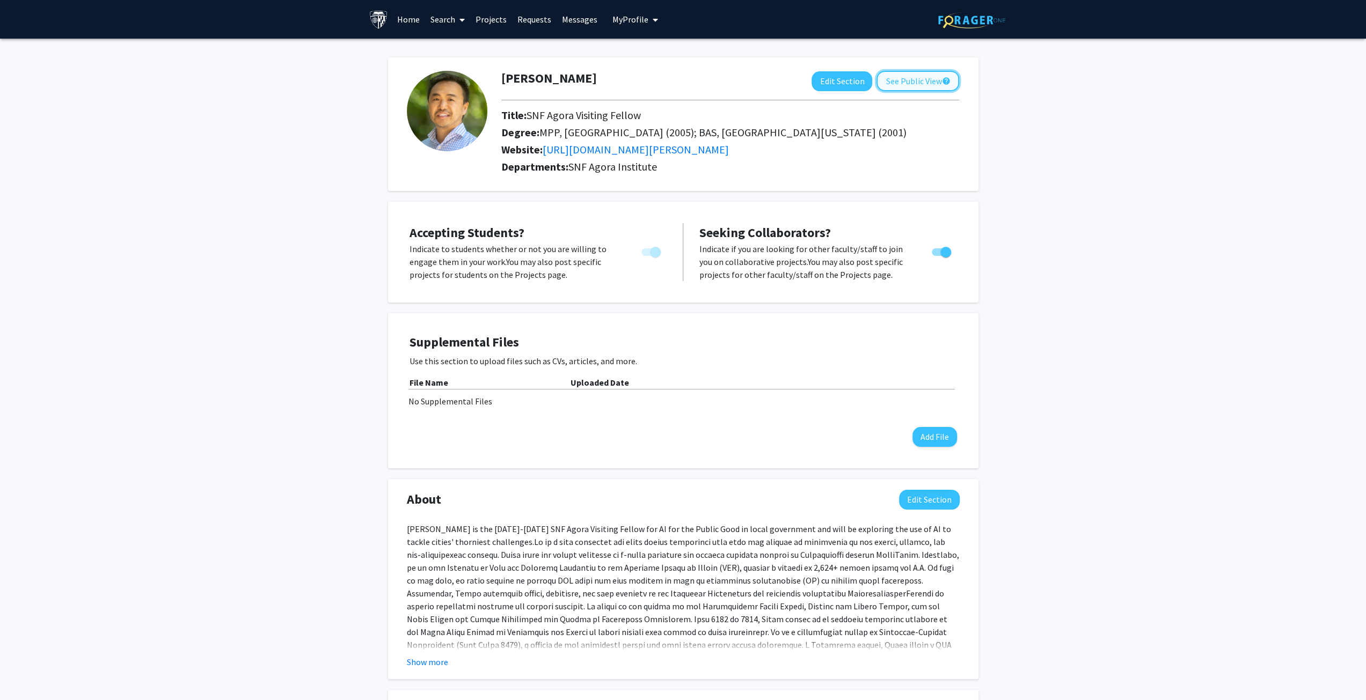
click at [912, 86] on button "See Public View help" at bounding box center [917, 81] width 83 height 20
